Goal: Task Accomplishment & Management: Use online tool/utility

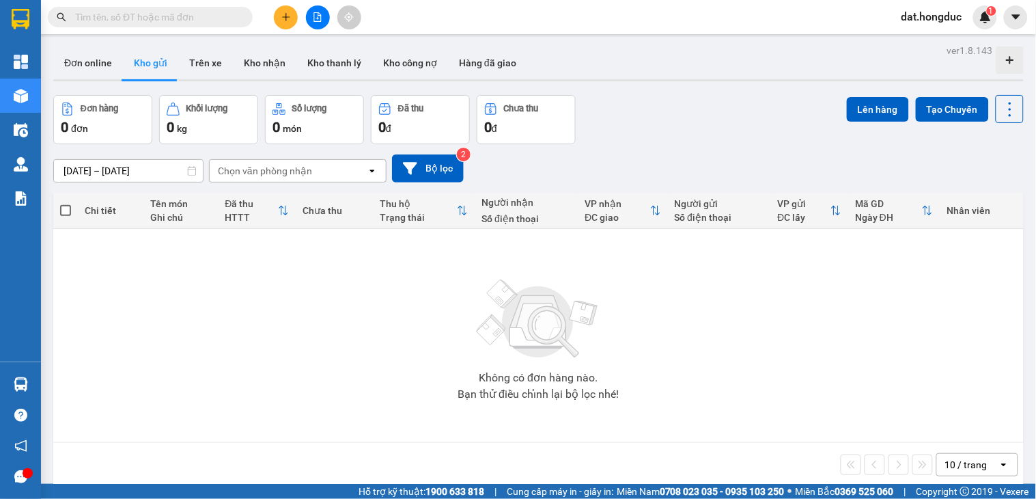
click at [84, 166] on input "[DATE] – [DATE]" at bounding box center [128, 171] width 149 height 22
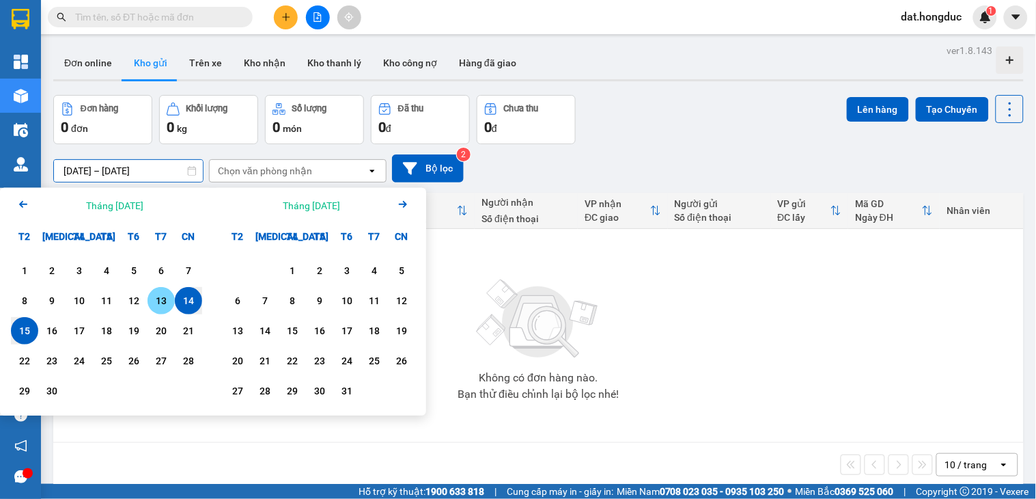
click at [152, 292] on div "13" at bounding box center [161, 300] width 19 height 16
click at [21, 332] on div "15" at bounding box center [24, 330] width 19 height 16
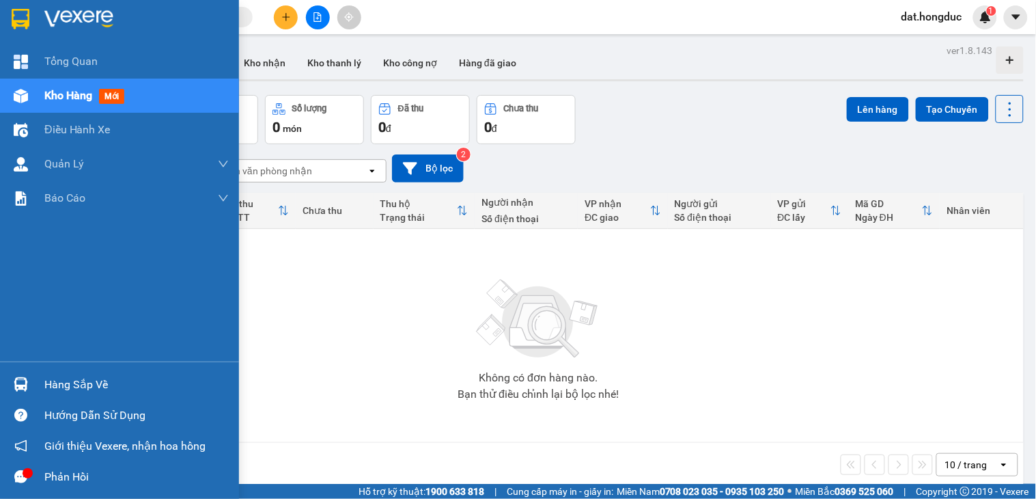
type input "[DATE] – [DATE]"
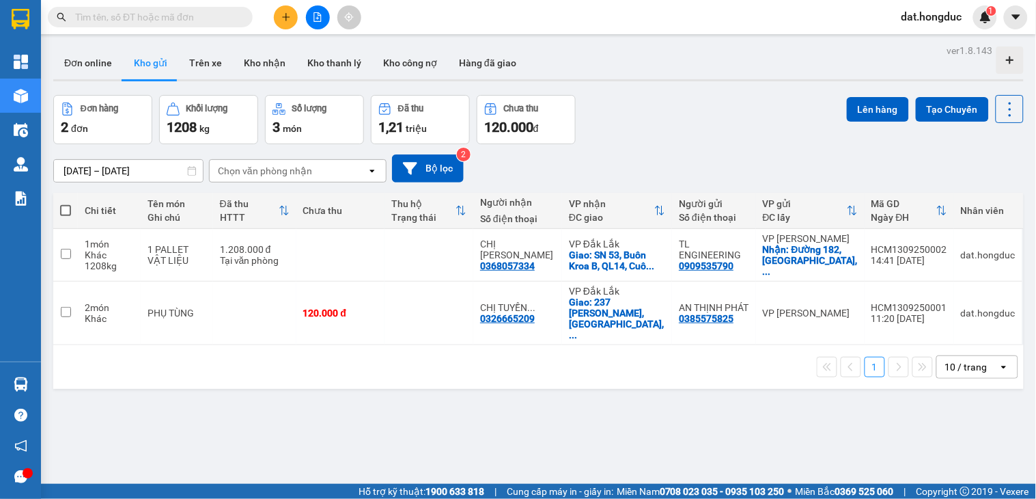
click at [63, 209] on span at bounding box center [65, 210] width 11 height 11
click at [66, 204] on input "checkbox" at bounding box center [66, 204] width 0 height 0
checkbox input "true"
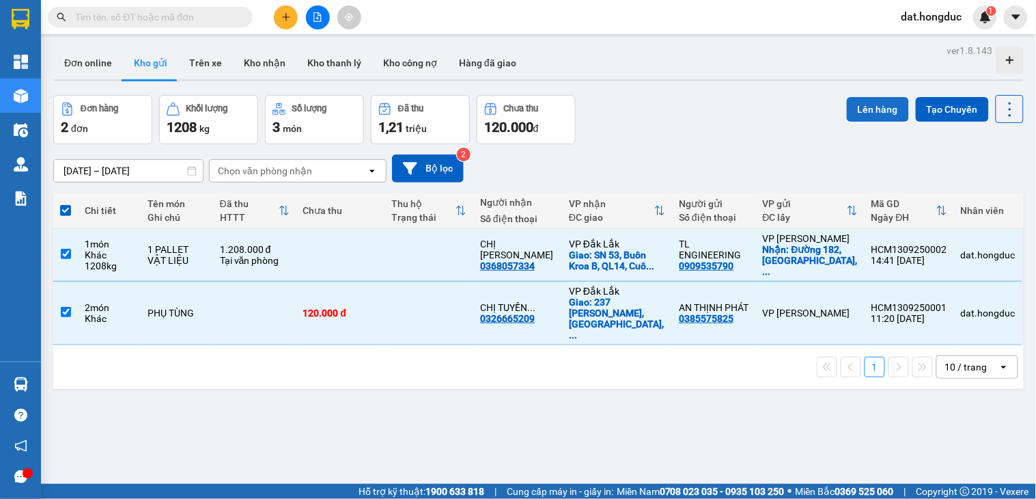
click at [865, 111] on button "Lên hàng" at bounding box center [878, 109] width 62 height 25
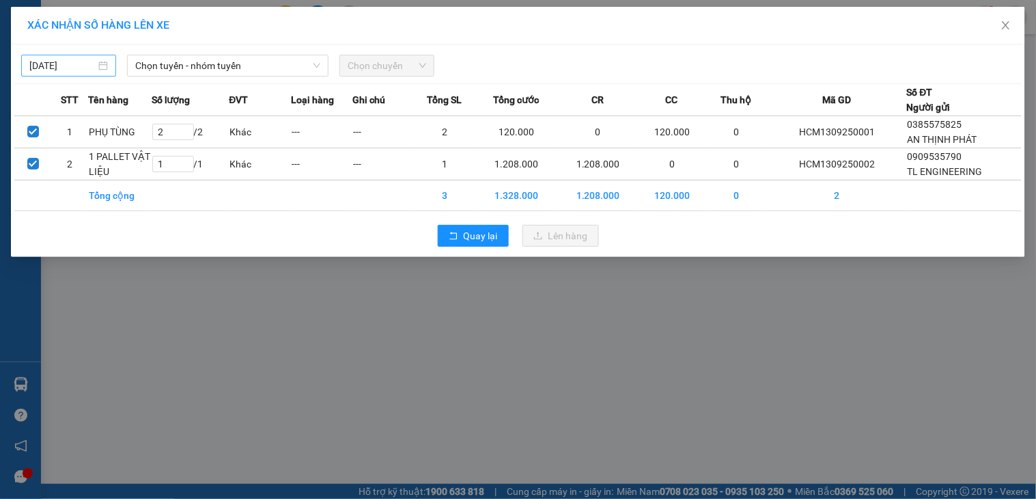
click at [62, 66] on body "Kết quả tìm kiếm ( 0 ) Bộ lọc No Data dat.hongduc 1 Tổng Quan Kho hàng mới Điều…" at bounding box center [518, 249] width 1036 height 499
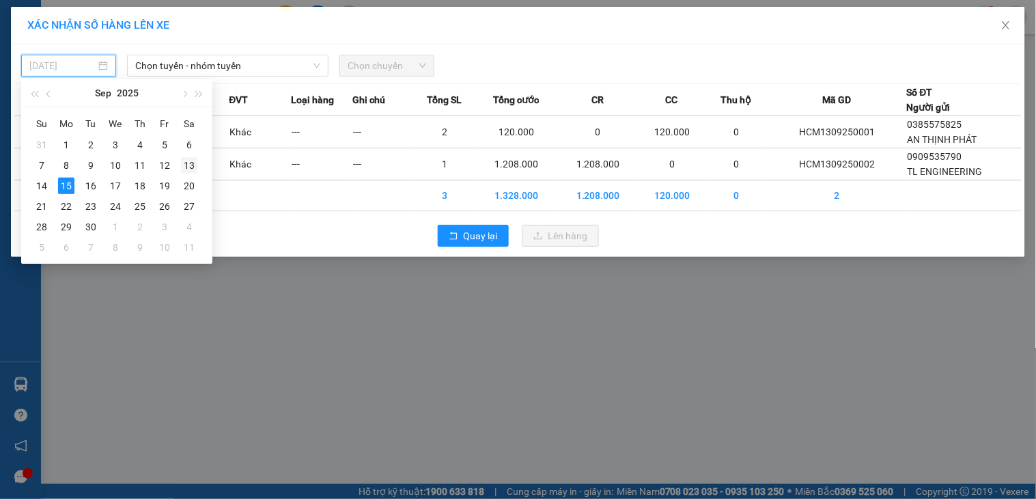
click at [190, 168] on div "13" at bounding box center [189, 165] width 16 height 16
type input "[DATE]"
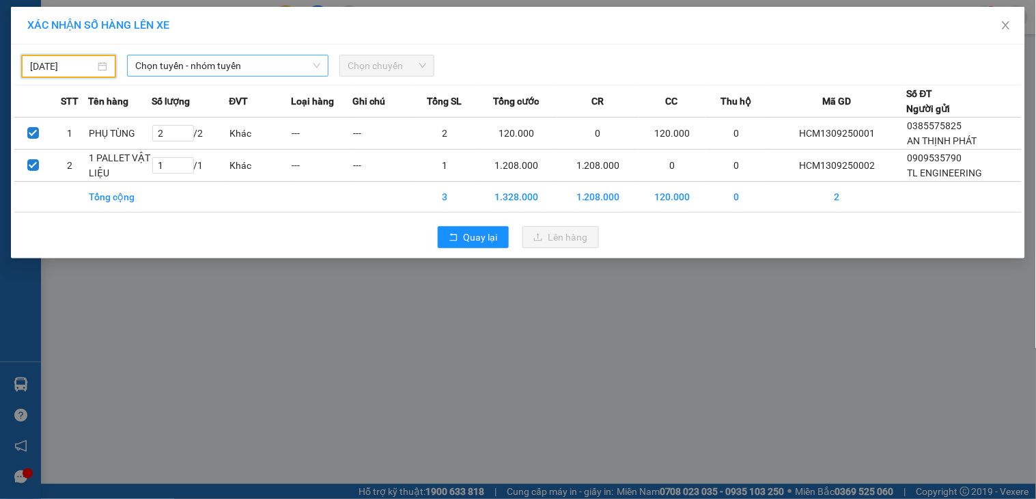
click at [173, 57] on span "Chọn tuyến - nhóm tuyến" at bounding box center [227, 65] width 185 height 20
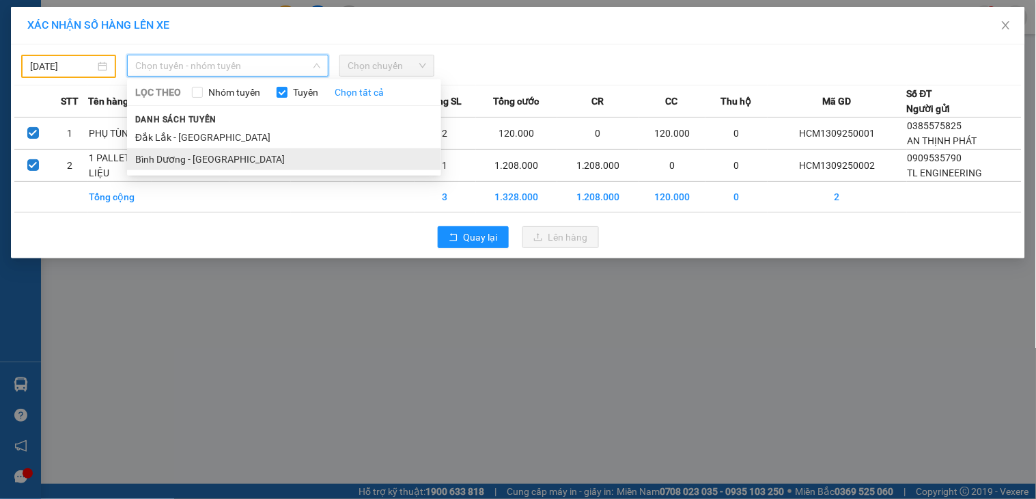
click at [174, 155] on li "Bình Dương - [GEOGRAPHIC_DATA]" at bounding box center [284, 159] width 314 height 22
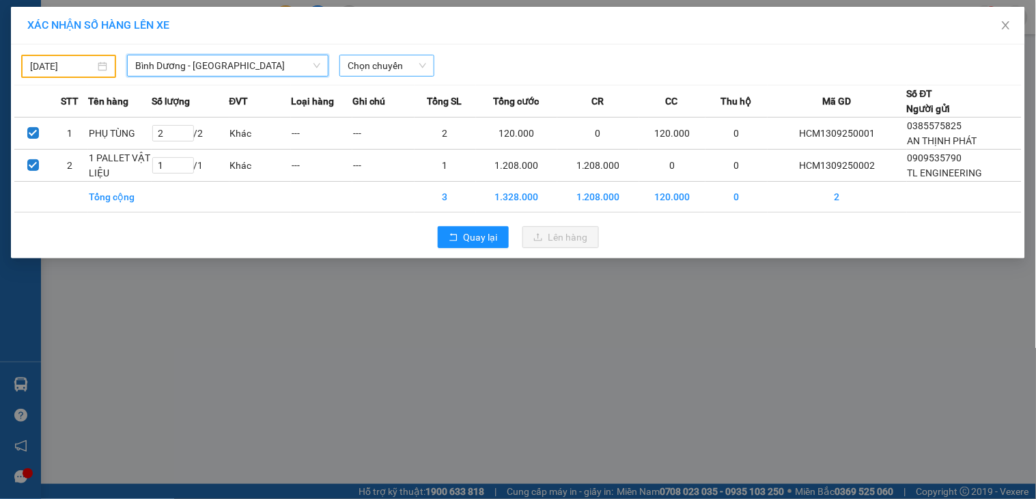
click at [383, 64] on span "Chọn chuyến" at bounding box center [387, 65] width 79 height 20
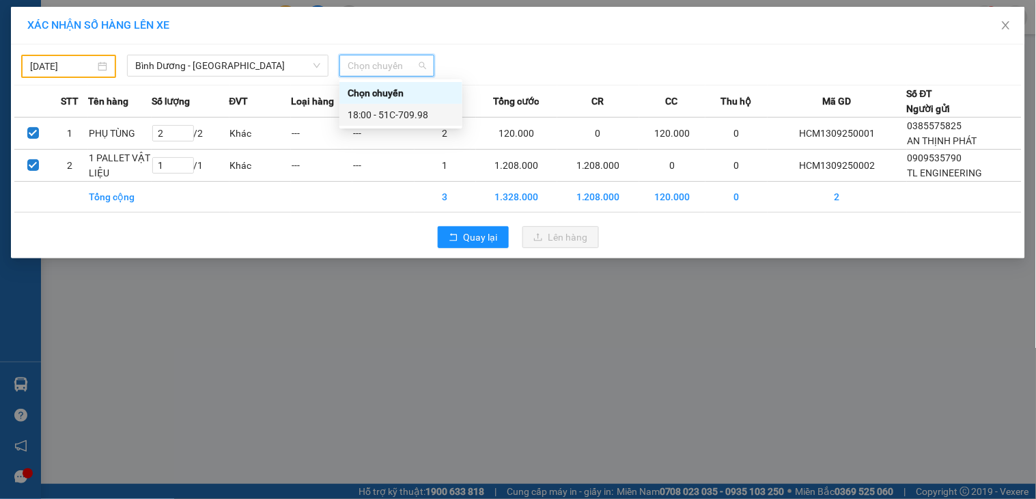
click at [398, 111] on div "18:00 - 51C-709.98" at bounding box center [401, 114] width 107 height 15
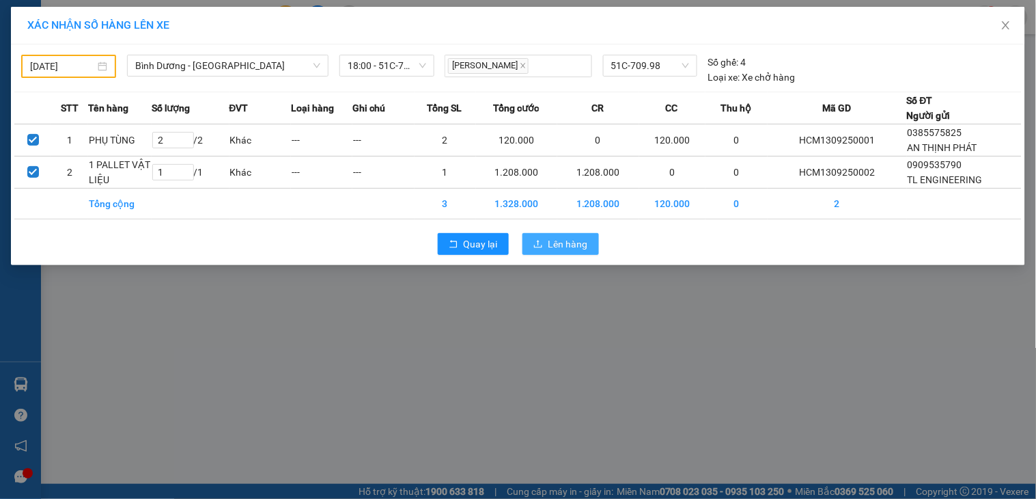
click at [552, 246] on span "Lên hàng" at bounding box center [569, 243] width 40 height 15
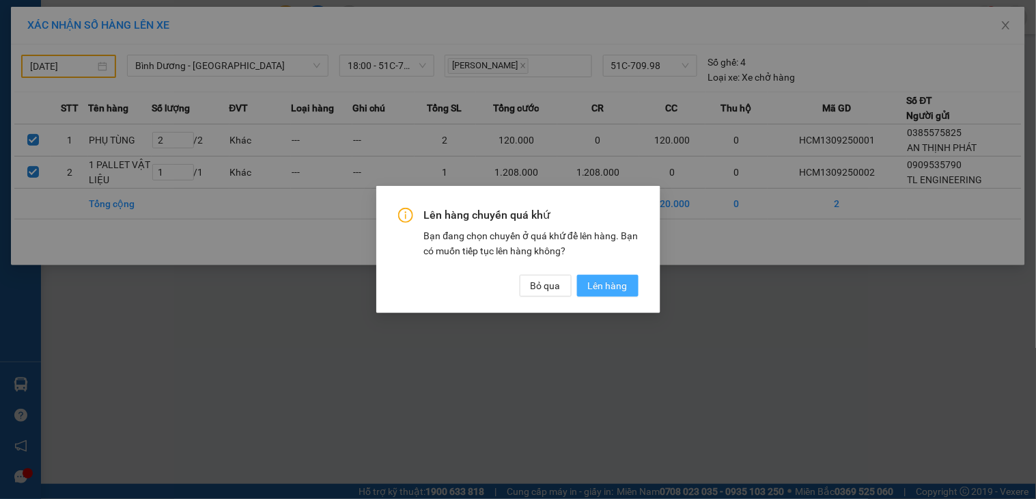
click at [629, 283] on button "Lên hàng" at bounding box center [607, 286] width 61 height 22
